Goal: Transaction & Acquisition: Purchase product/service

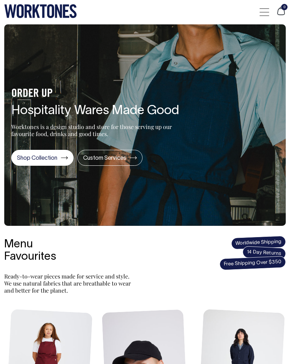
click at [260, 12] on div at bounding box center [264, 11] width 10 height 13
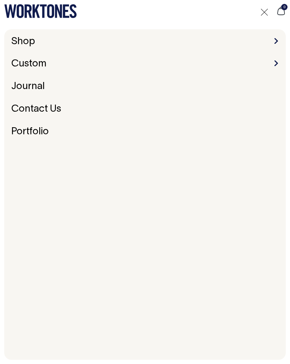
click at [32, 48] on link "Shop" at bounding box center [22, 41] width 29 height 15
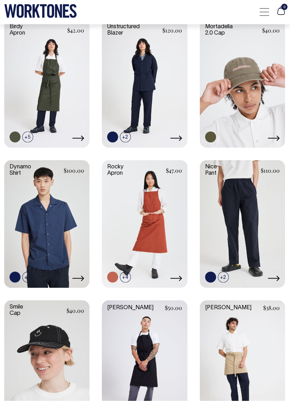
scroll to position [443, 0]
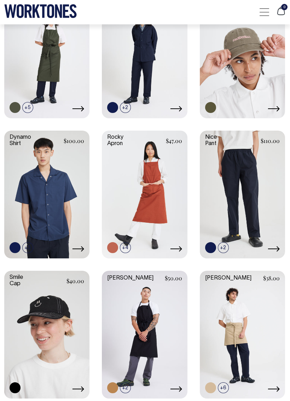
click at [237, 180] on link at bounding box center [242, 194] width 85 height 126
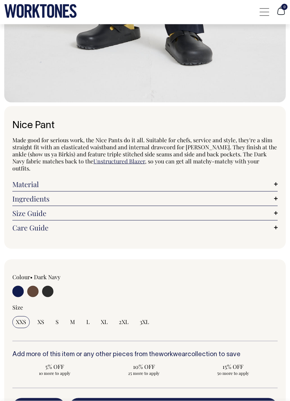
click at [48, 290] on input "radio" at bounding box center [47, 291] width 11 height 11
radio input "true"
select select "Charcoal"
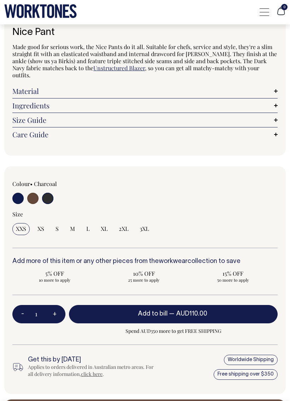
scroll to position [440, 0]
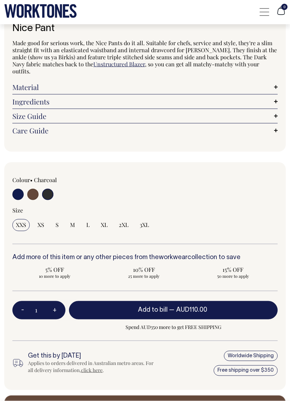
click at [266, 117] on link "Size Guide" at bounding box center [144, 116] width 265 height 7
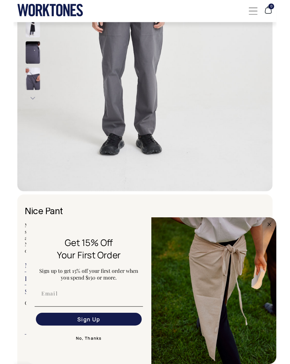
scroll to position [261, 0]
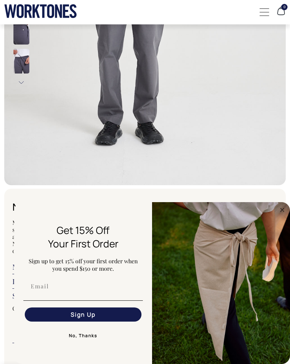
click at [281, 206] on circle "Close dialog" at bounding box center [282, 210] width 8 height 8
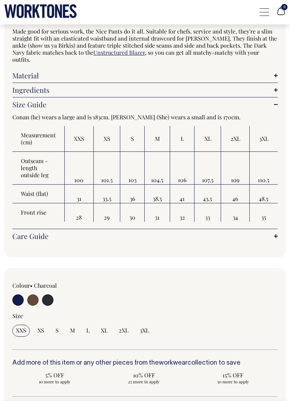
scroll to position [453, 0]
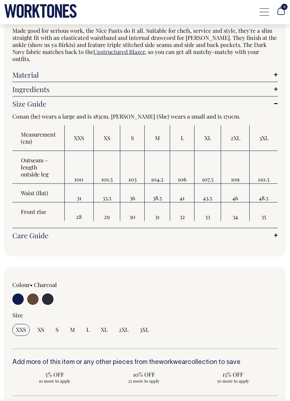
click at [48, 297] on input "radio" at bounding box center [47, 299] width 11 height 11
click at [33, 301] on input "radio" at bounding box center [32, 299] width 11 height 11
radio input "true"
radio input "false"
radio input "true"
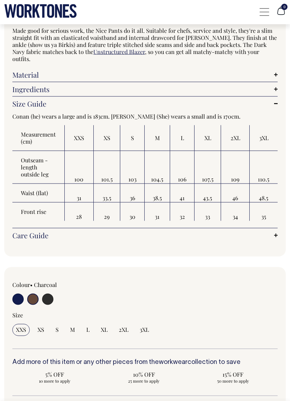
select select "Chocolate"
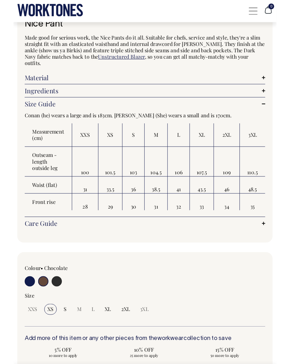
scroll to position [455, 0]
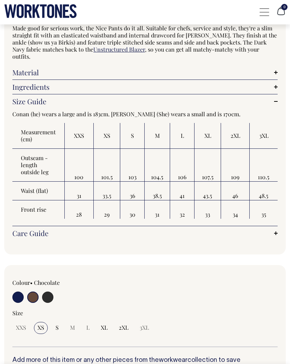
click at [48, 291] on input "radio" at bounding box center [47, 296] width 11 height 11
radio input "true"
select select "Charcoal"
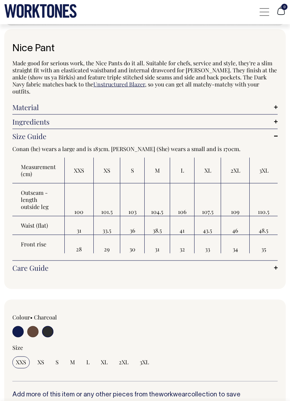
click at [17, 327] on input "radio" at bounding box center [17, 331] width 11 height 11
radio input "true"
select select "Dark Navy"
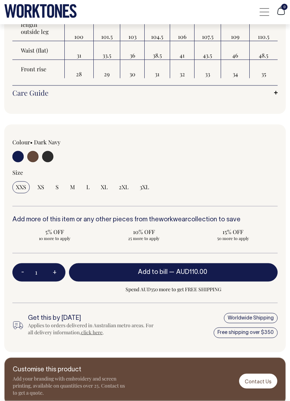
scroll to position [596, 0]
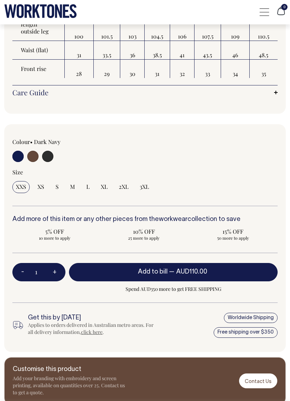
click at [201, 266] on button "Add to bill — AUD110.00" at bounding box center [173, 272] width 208 height 18
click at [200, 275] on button "Add to bill — AUD110.00" at bounding box center [173, 272] width 208 height 18
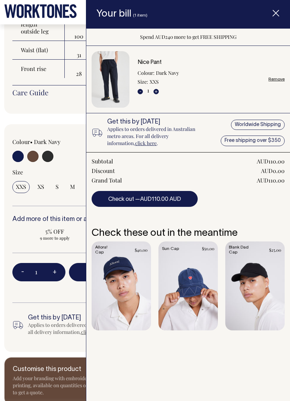
click at [174, 198] on span "AUD110.00 AUD" at bounding box center [160, 199] width 41 height 5
